Goal: Task Accomplishment & Management: Use online tool/utility

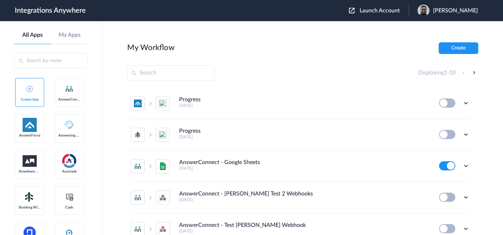
click at [391, 16] on div "Launch Account [PERSON_NAME] My Account Logout" at bounding box center [417, 11] width 136 height 12
click at [388, 11] on span "Launch Account" at bounding box center [380, 11] width 40 height 6
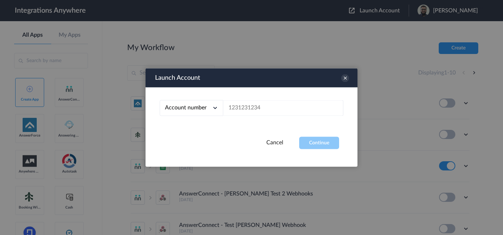
click at [249, 117] on div "Account number Account number Email address" at bounding box center [252, 112] width 212 height 49
click at [250, 116] on input "text" at bounding box center [283, 108] width 120 height 16
paste input "8284191128"
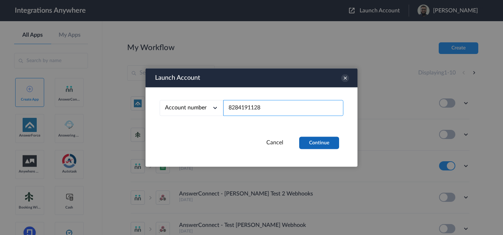
type input "8284191128"
click at [338, 142] on button "Continue" at bounding box center [319, 143] width 40 height 12
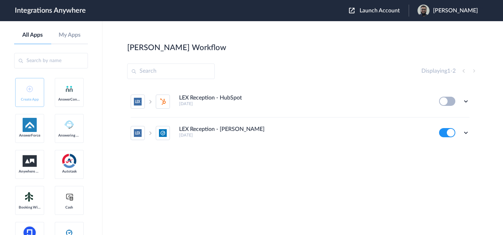
click at [469, 130] on div "Edit Task history Delete" at bounding box center [465, 132] width 7 height 7
click at [464, 132] on icon at bounding box center [465, 132] width 7 height 7
click at [444, 160] on link "Task history" at bounding box center [446, 162] width 34 height 5
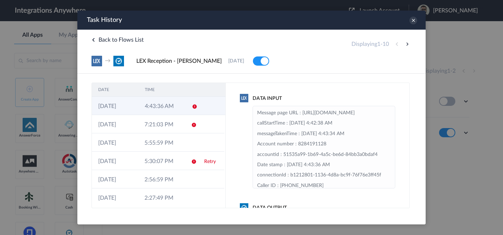
click at [136, 108] on td "[DATE]" at bounding box center [115, 106] width 47 height 18
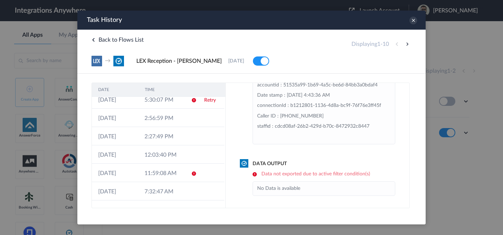
scroll to position [77, 0]
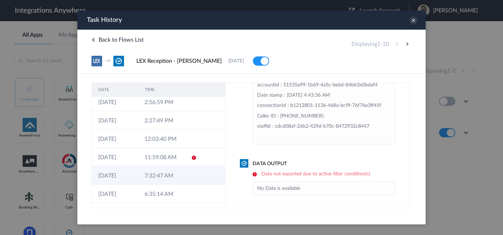
click at [191, 175] on icon at bounding box center [194, 176] width 6 height 6
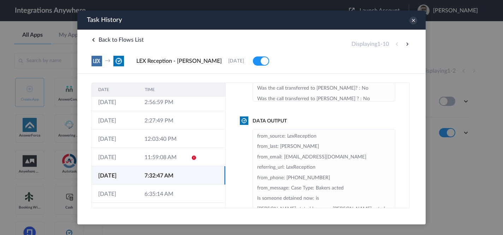
scroll to position [89, 0]
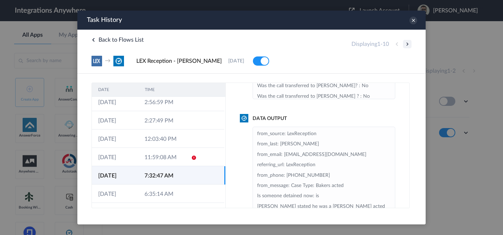
click at [407, 42] on button at bounding box center [407, 44] width 8 height 8
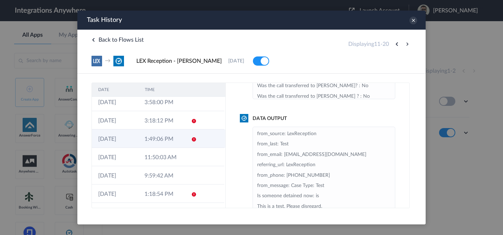
click at [146, 141] on td "1:49:06 PM" at bounding box center [161, 139] width 46 height 18
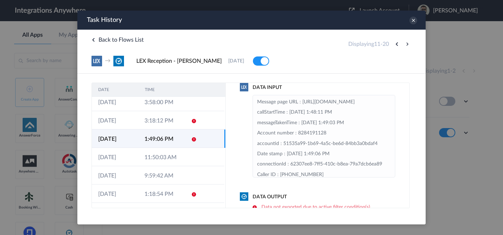
scroll to position [83, 0]
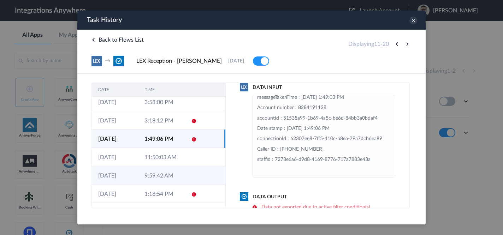
click at [154, 182] on td "9:59:42 AM" at bounding box center [161, 175] width 46 height 18
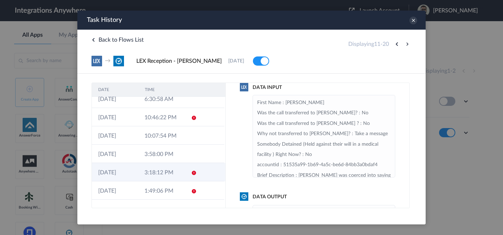
scroll to position [0, 0]
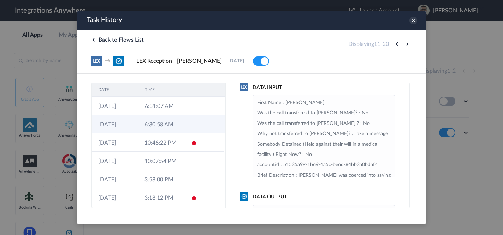
click at [153, 125] on td "6:30:58 AM" at bounding box center [161, 124] width 46 height 18
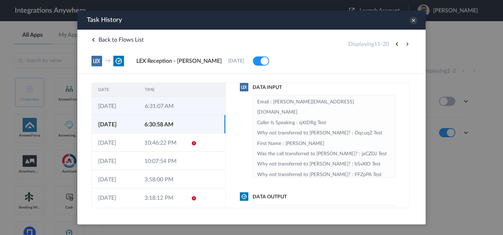
click at [173, 107] on td "6:31:07 AM" at bounding box center [161, 106] width 47 height 18
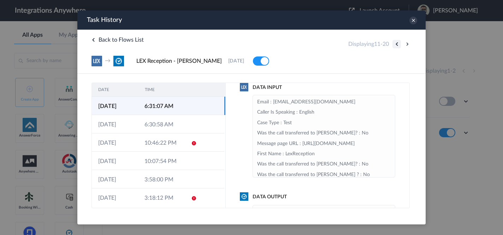
click at [394, 46] on button at bounding box center [397, 44] width 8 height 8
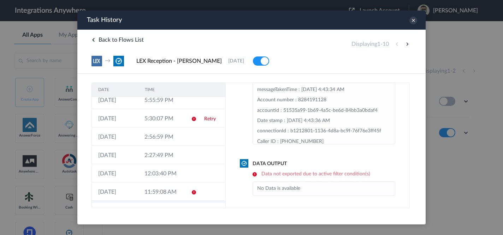
scroll to position [77, 0]
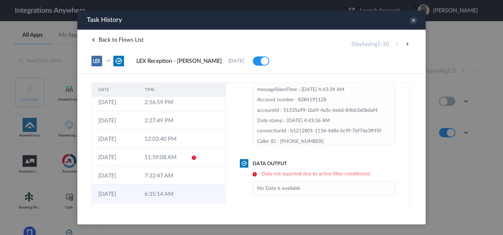
click at [154, 191] on td "6:35:14 AM" at bounding box center [161, 194] width 46 height 18
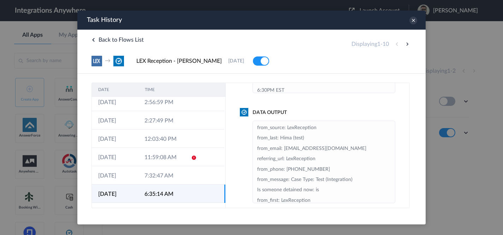
scroll to position [97, 0]
click at [406, 46] on button at bounding box center [407, 44] width 8 height 8
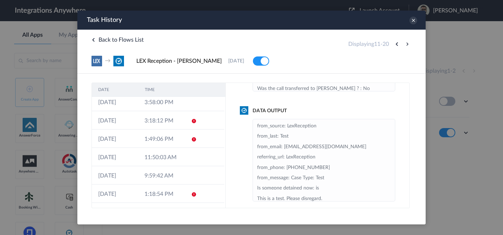
scroll to position [0, 0]
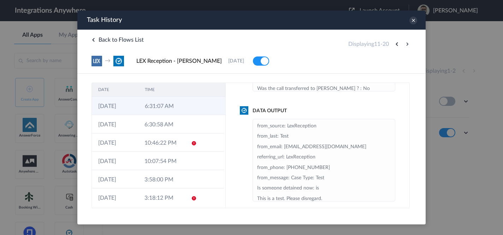
click at [147, 107] on td "6:31:07 AM" at bounding box center [161, 106] width 47 height 18
click at [398, 42] on button at bounding box center [397, 44] width 8 height 8
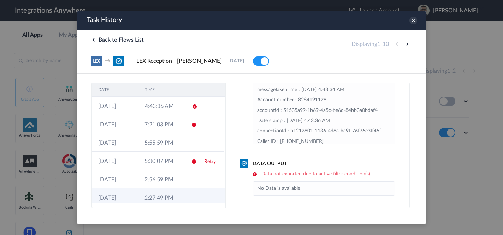
click at [154, 197] on td "2:27:49 PM" at bounding box center [161, 198] width 46 height 18
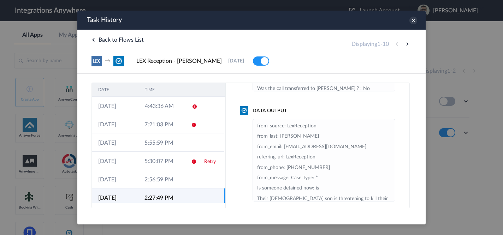
scroll to position [77, 0]
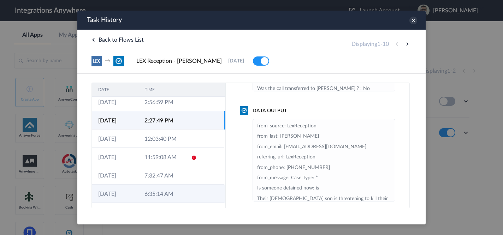
click at [170, 194] on td "6:35:14 AM" at bounding box center [161, 194] width 46 height 18
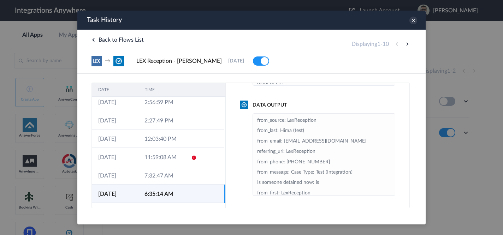
scroll to position [15, 0]
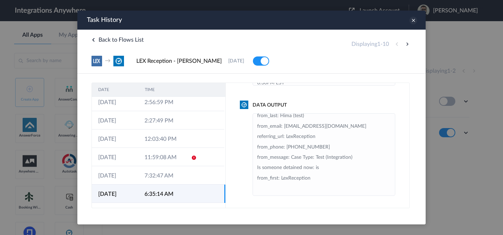
click at [416, 23] on icon at bounding box center [413, 21] width 8 height 8
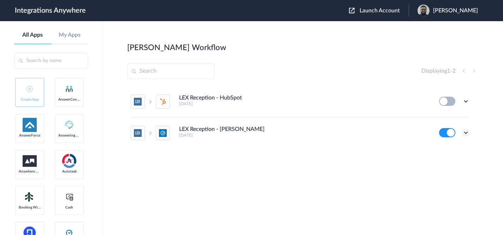
click at [465, 130] on icon at bounding box center [465, 132] width 7 height 7
click at [440, 154] on li "Edit" at bounding box center [447, 149] width 46 height 13
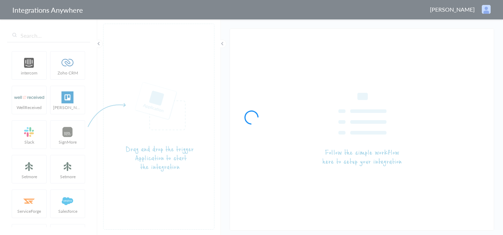
type input "LEX Reception - [PERSON_NAME]"
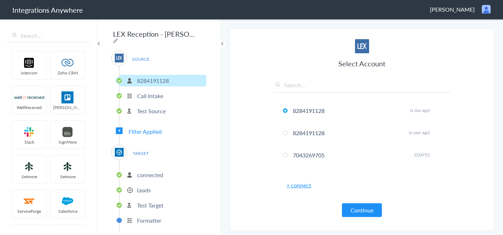
click at [150, 138] on div "SOURCE 8284191128 Call Intake Test Source Filter Applied TARGET connected Leads…" at bounding box center [158, 142] width 95 height 182
click at [154, 134] on div "SOURCE 8284191128 Call Intake Test Source Filter Applied TARGET connected Leads…" at bounding box center [158, 142] width 95 height 182
click at [158, 129] on span "Filter Applied" at bounding box center [145, 132] width 33 height 8
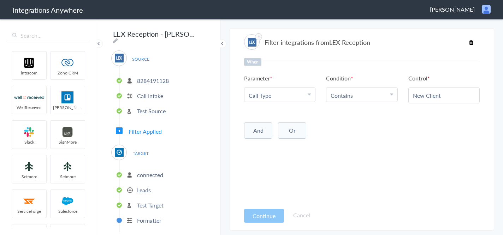
scroll to position [1, 0]
click at [170, 183] on li "Leads" at bounding box center [162, 189] width 87 height 12
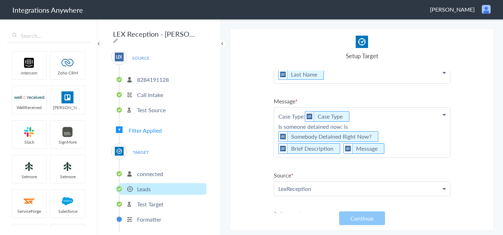
scroll to position [59, 0]
click at [391, 128] on p "Case Type: Case Type Is someone detained now: is Somebody Detained Right Now? B…" at bounding box center [362, 132] width 176 height 50
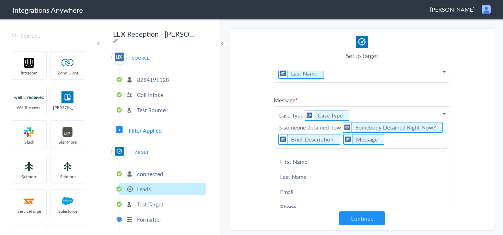
click at [468, 142] on section "Select Account 8284191128 Rename Delete (a day ago) 8284191128 Rename Delete (a…" at bounding box center [362, 129] width 265 height 203
click at [444, 128] on p "Case Type: Case Type Is someone detained now: Somebody Detained Right Now? Brie…" at bounding box center [362, 128] width 176 height 42
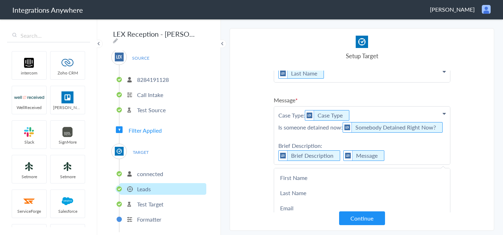
click at [321, 140] on p "Case Type: Case Type Is someone detained now: Somebody Detained Right Now? Brie…" at bounding box center [362, 136] width 176 height 58
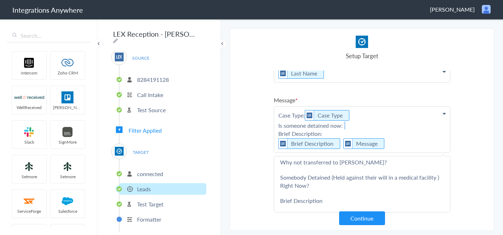
scroll to position [609, 0]
click at [326, 182] on link "Somebody Detained (Held against their will in a medical facility ) Right Now?" at bounding box center [362, 183] width 176 height 23
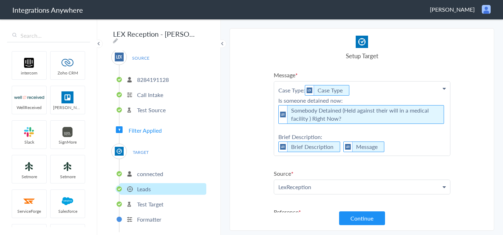
scroll to position [82, 0]
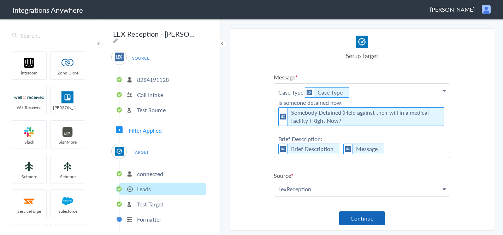
click at [373, 221] on button "Continue" at bounding box center [362, 219] width 46 height 14
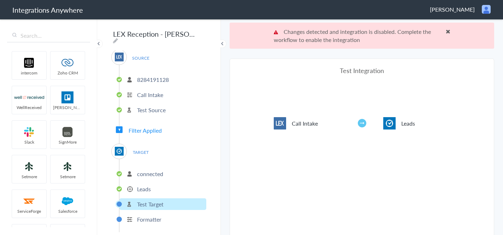
scroll to position [26, 0]
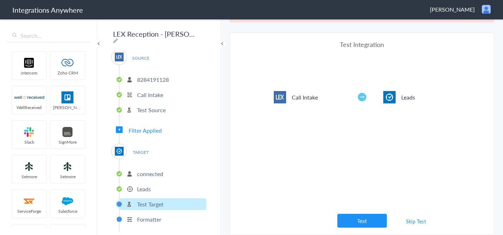
click at [423, 224] on link "Skip Test" at bounding box center [415, 221] width 37 height 13
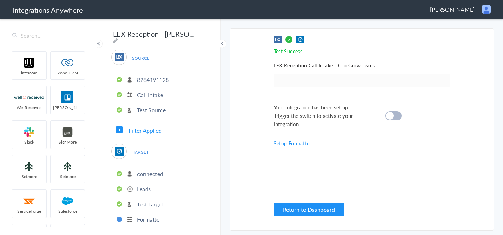
scroll to position [0, 0]
click at [390, 114] on cite at bounding box center [390, 116] width 8 height 8
